Goal: Task Accomplishment & Management: Manage account settings

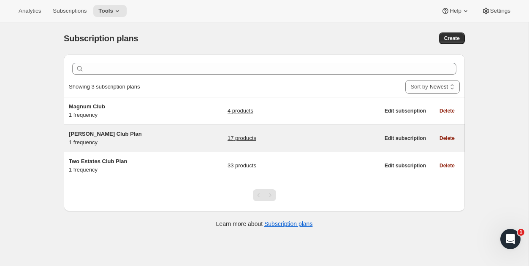
click at [235, 139] on link "17 products" at bounding box center [241, 138] width 29 height 8
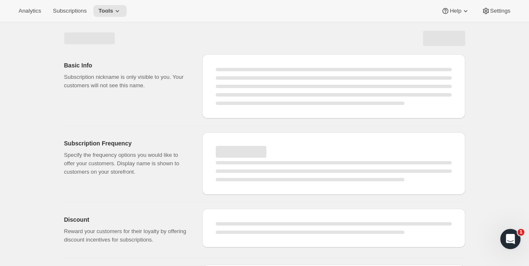
select select "WEEK"
select select "MONTH"
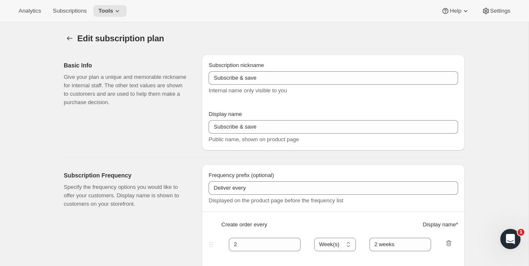
type input "[PERSON_NAME] Club Plan"
type input "Join the [PERSON_NAME] Club"
type input "4"
select select "MONTH"
type input "4 months"
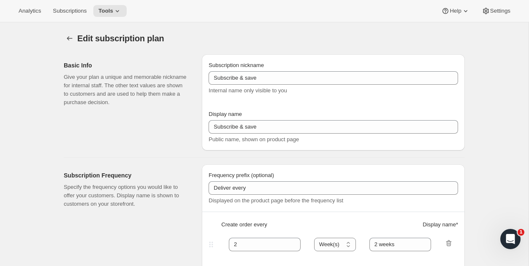
checkbox input "true"
select select "YEARDAY"
select select "4"
select select "9"
select select "11"
